Goal: Find specific page/section: Find specific page/section

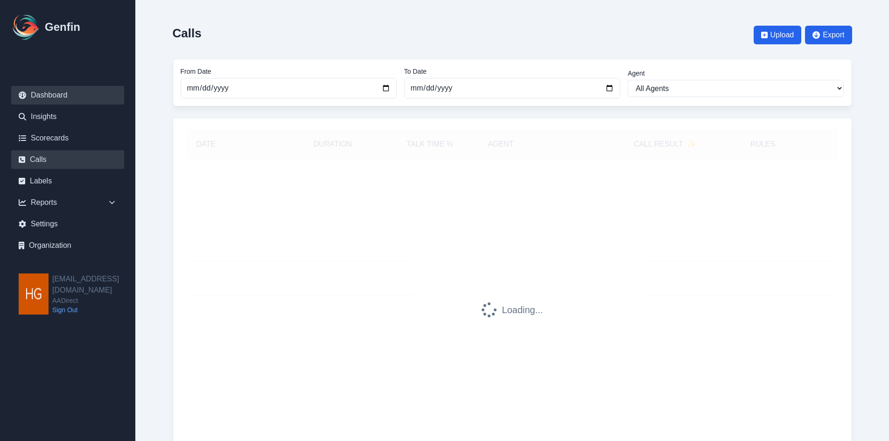
click at [49, 92] on link "Dashboard" at bounding box center [67, 95] width 113 height 19
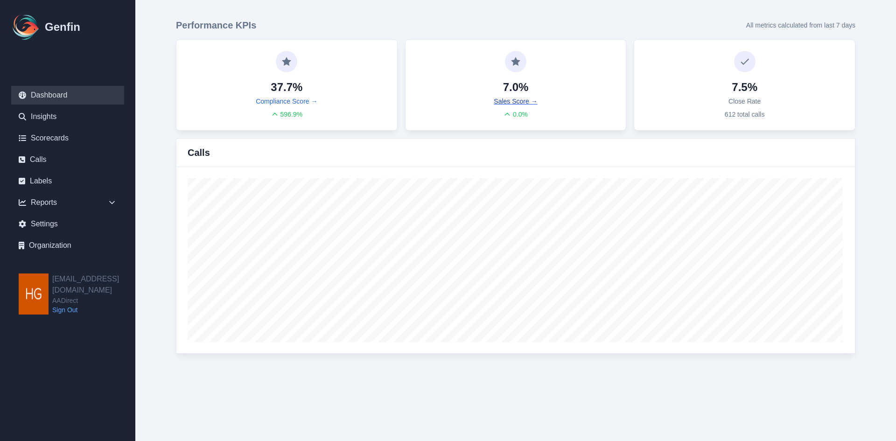
click at [510, 101] on link "Sales Score →" at bounding box center [515, 101] width 43 height 9
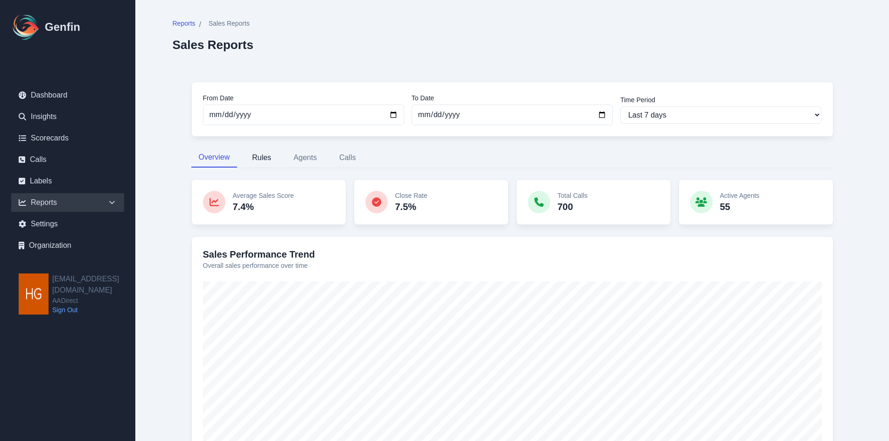
click at [262, 158] on button "Rules" at bounding box center [262, 158] width 34 height 20
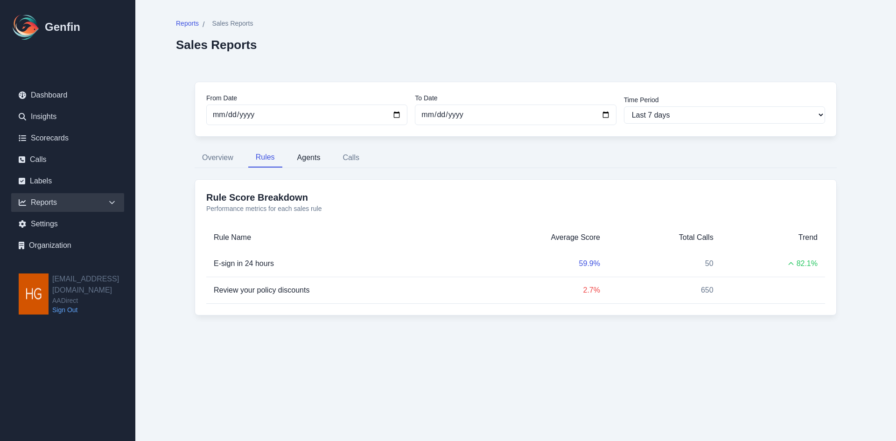
click at [312, 158] on button "Agents" at bounding box center [309, 158] width 38 height 20
